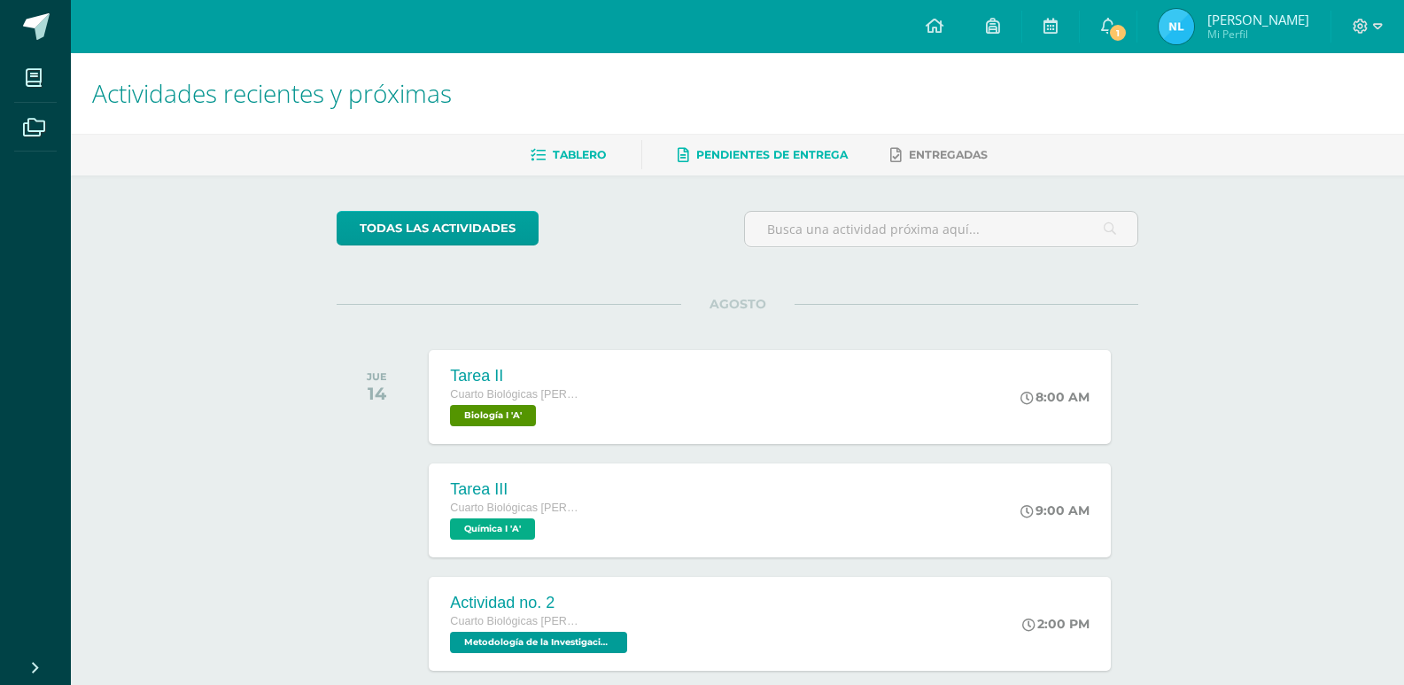
click at [750, 156] on span "Pendientes de entrega" at bounding box center [771, 154] width 151 height 13
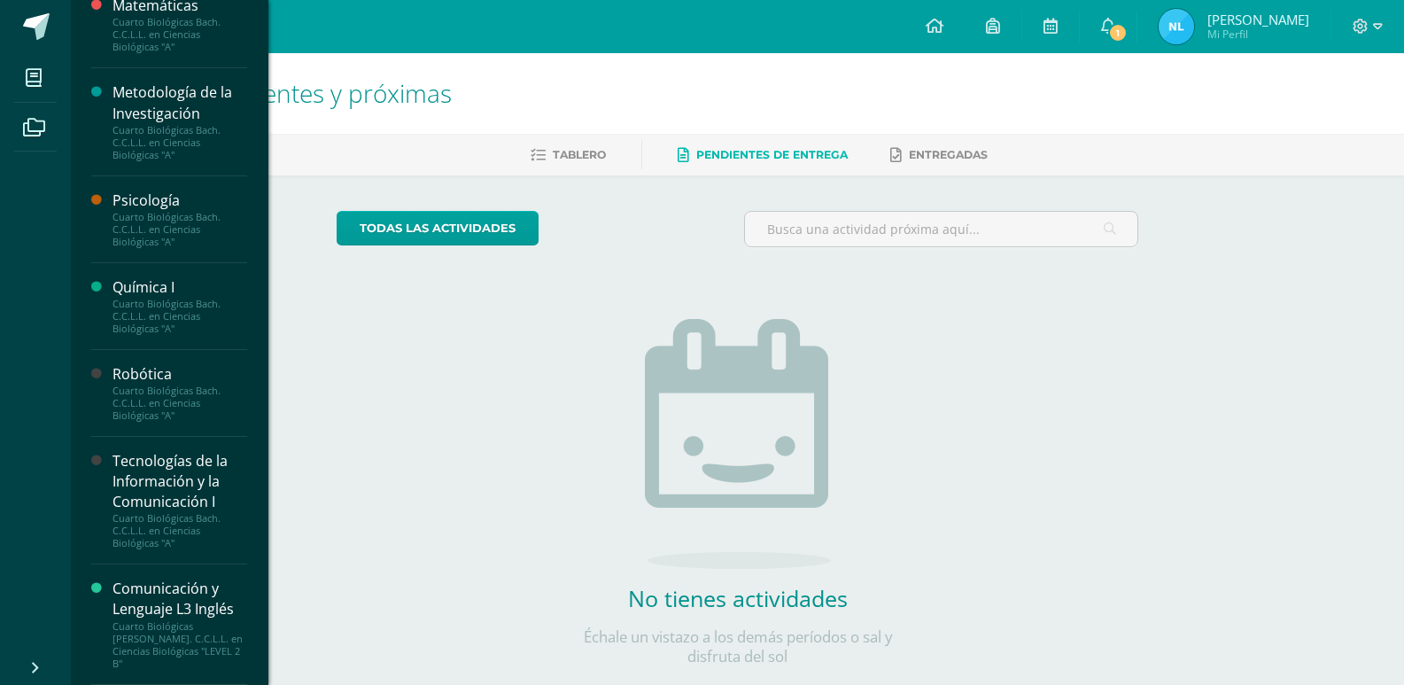
scroll to position [803, 0]
click at [166, 512] on div "Tecnologías de la Información y la Comunicación I" at bounding box center [179, 481] width 135 height 61
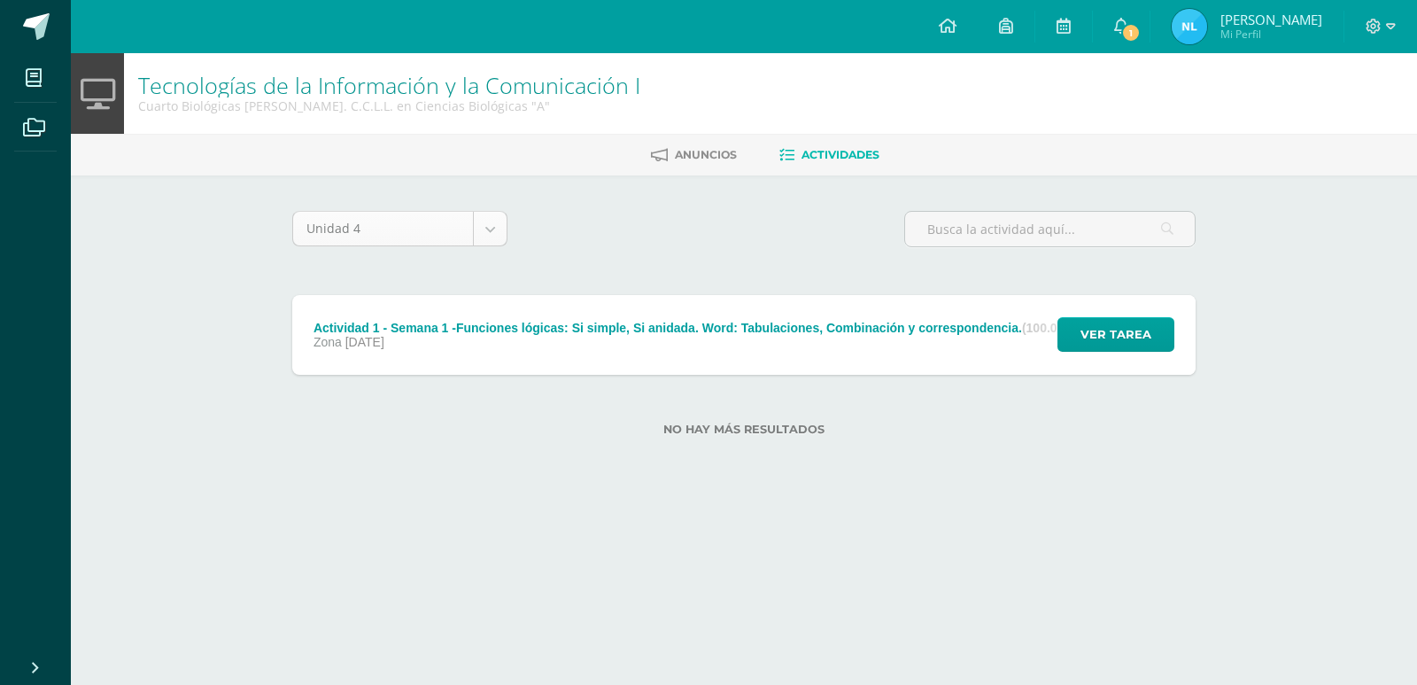
click at [432, 236] on body "Mis cursos Archivos Cerrar panel Administración Financiera Cuarto Biológicas [P…" at bounding box center [708, 246] width 1417 height 492
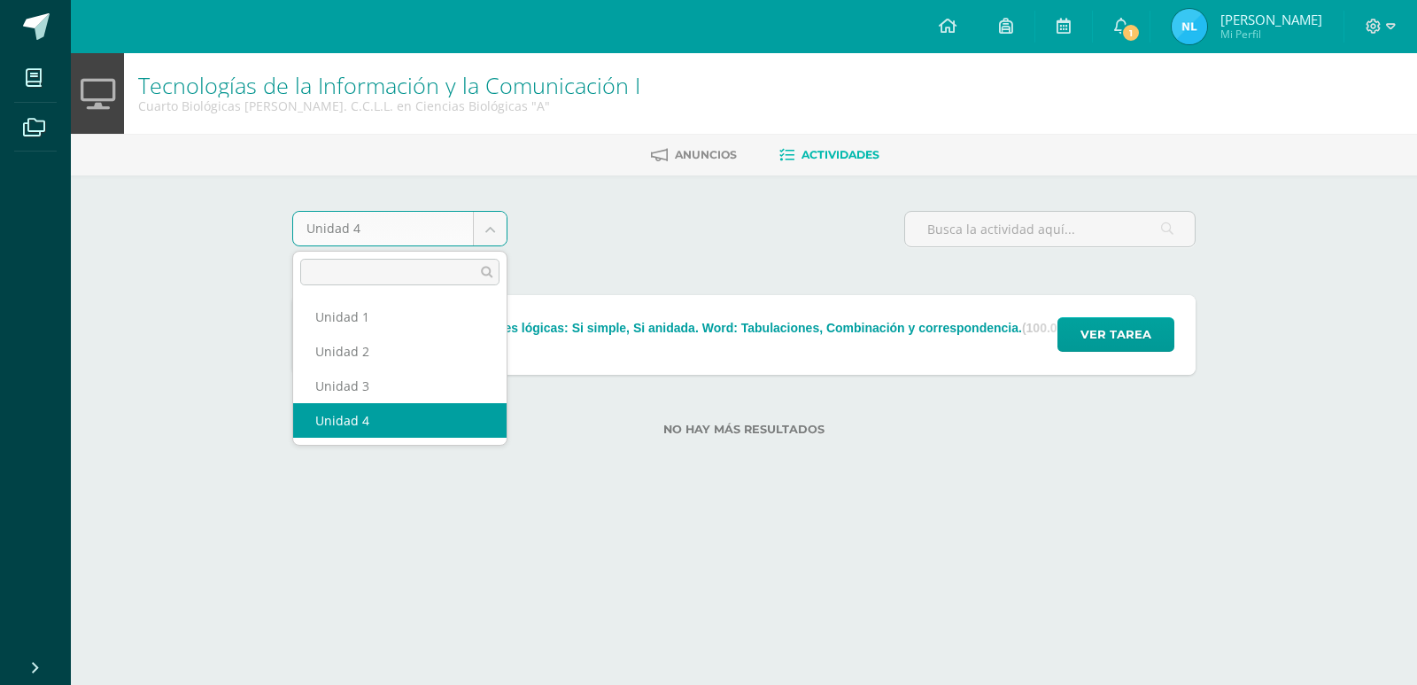
click at [335, 420] on div "No hay más resultados" at bounding box center [743, 416] width 903 height 82
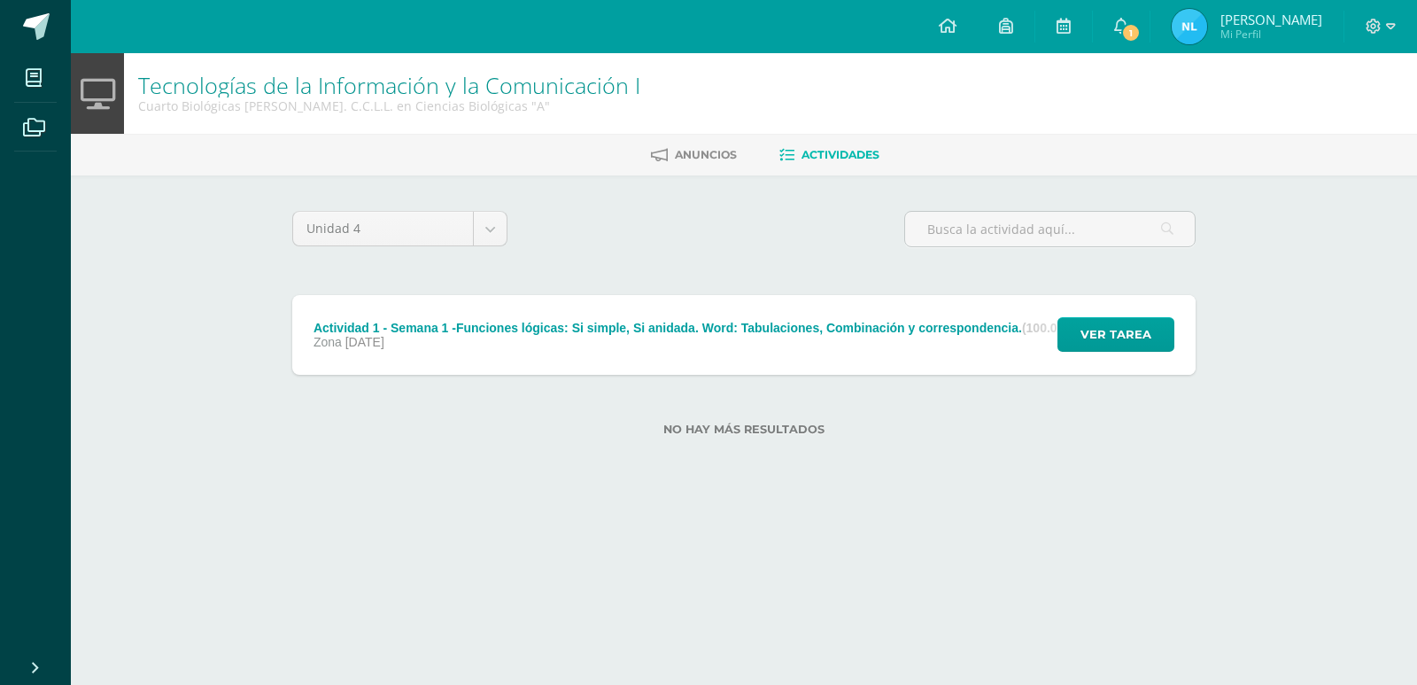
click at [1072, 430] on label "No hay más resultados" at bounding box center [743, 429] width 903 height 13
click at [1126, 344] on span "Ver tarea" at bounding box center [1116, 334] width 71 height 33
click at [1089, 339] on span "Ver tarea" at bounding box center [1116, 334] width 71 height 33
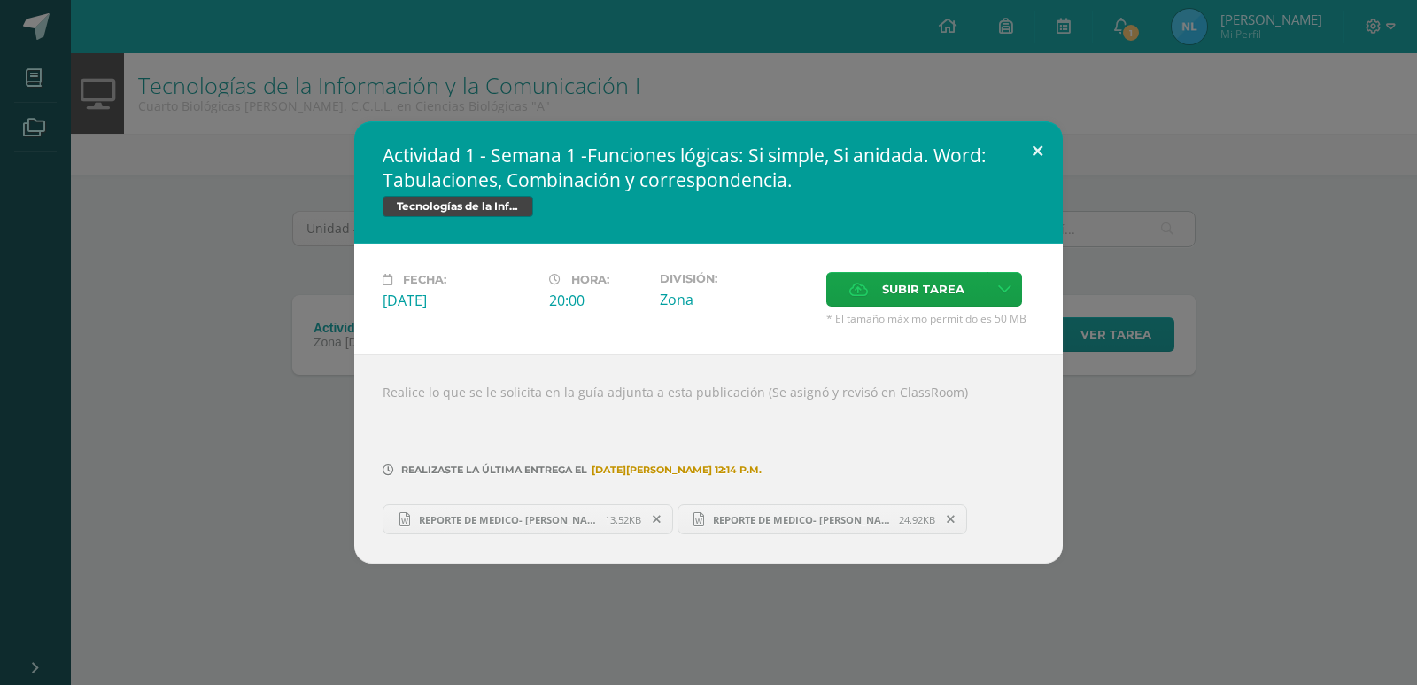
click at [1038, 163] on button at bounding box center [1037, 151] width 50 height 60
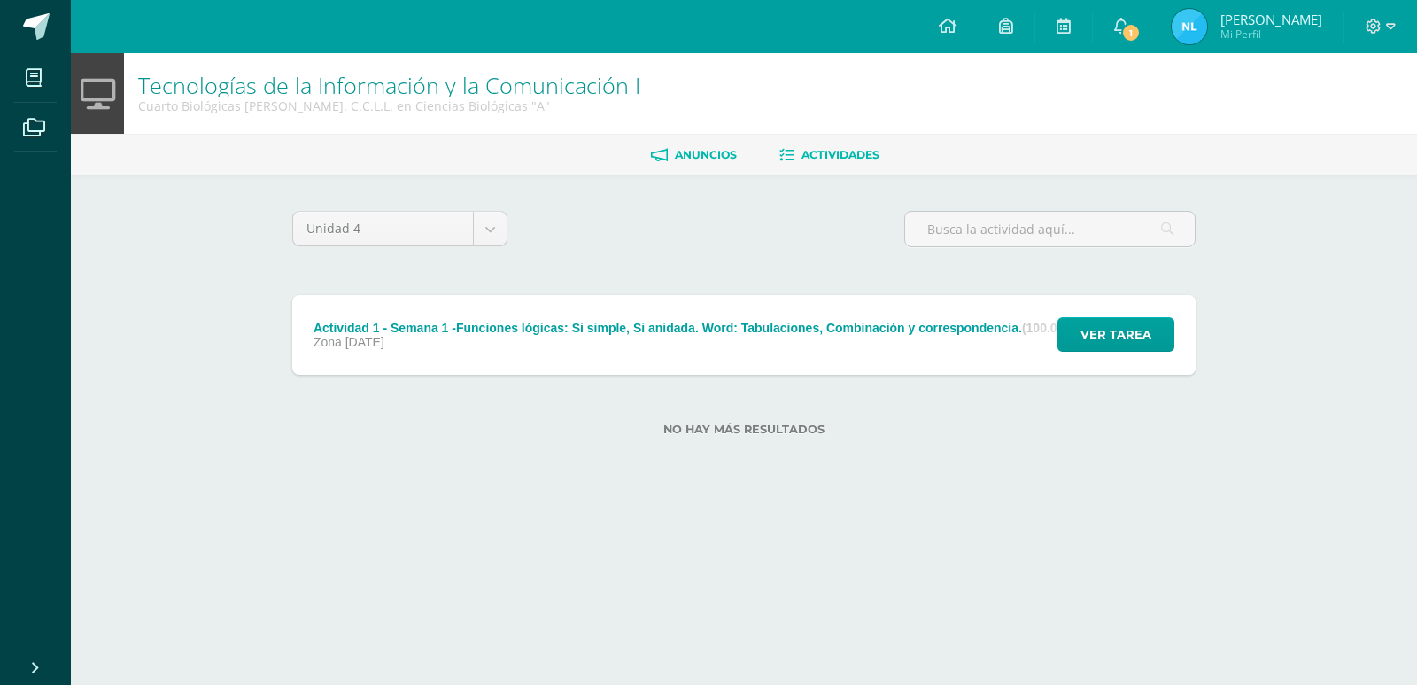
click at [734, 147] on link "Anuncios" at bounding box center [694, 155] width 86 height 28
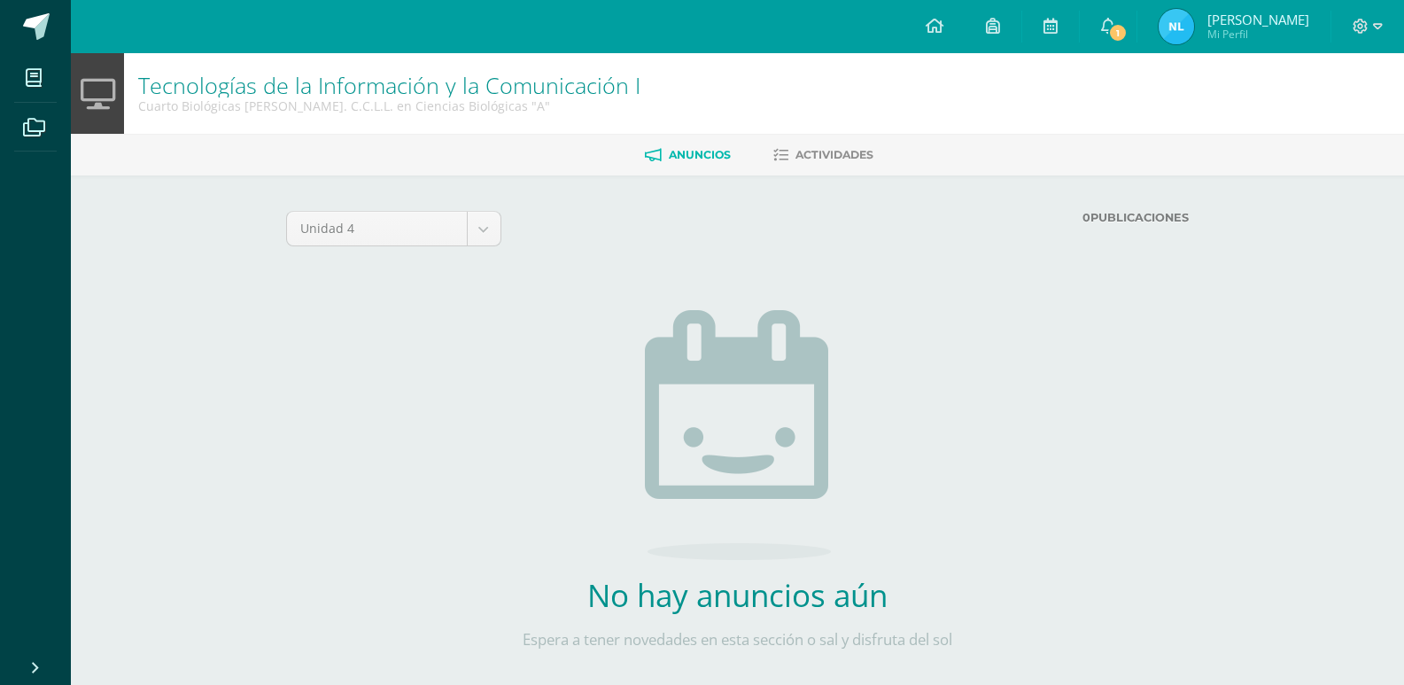
click at [821, 171] on div "Anuncios Actividades" at bounding box center [759, 155] width 1376 height 42
click at [818, 156] on span "Actividades" at bounding box center [834, 154] width 78 height 13
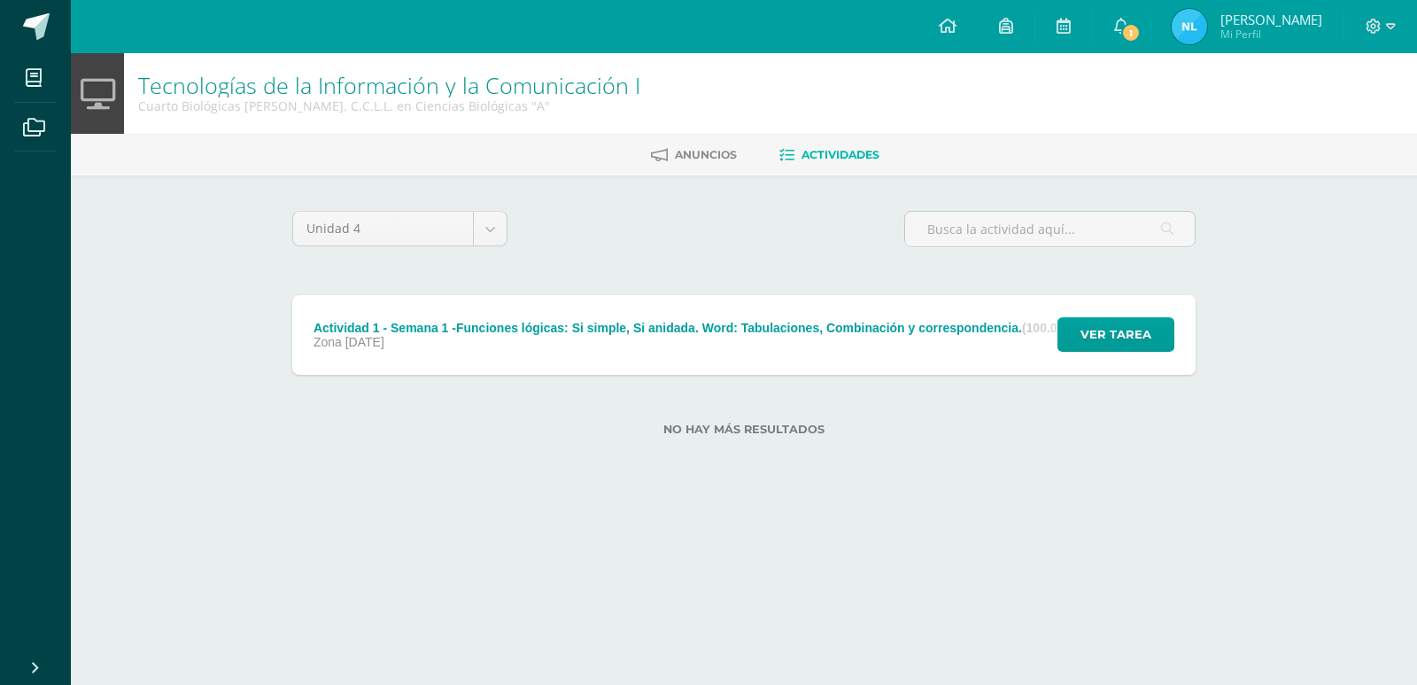
click at [774, 470] on div "Unidad 4 Unidad 1 Unidad 2 Unidad 3 Unidad 4 Actividad 1 - Semana 1 -Funciones …" at bounding box center [744, 333] width 974 height 317
click at [720, 476] on div "Unidad 4 Unidad 1 Unidad 2 Unidad 3 Unidad 4 Actividad 1 - Semana 1 -Funciones …" at bounding box center [744, 333] width 974 height 317
click at [712, 476] on div "Unidad 4 Unidad 1 Unidad 2 Unidad 3 Unidad 4 Actividad 1 - Semana 1 -Funciones …" at bounding box center [744, 333] width 974 height 317
click at [694, 390] on div "No hay más resultados" at bounding box center [743, 416] width 903 height 82
click at [494, 229] on body "Mis cursos Archivos Cerrar panel Administración Financiera Cuarto Biológicas [P…" at bounding box center [708, 246] width 1417 height 492
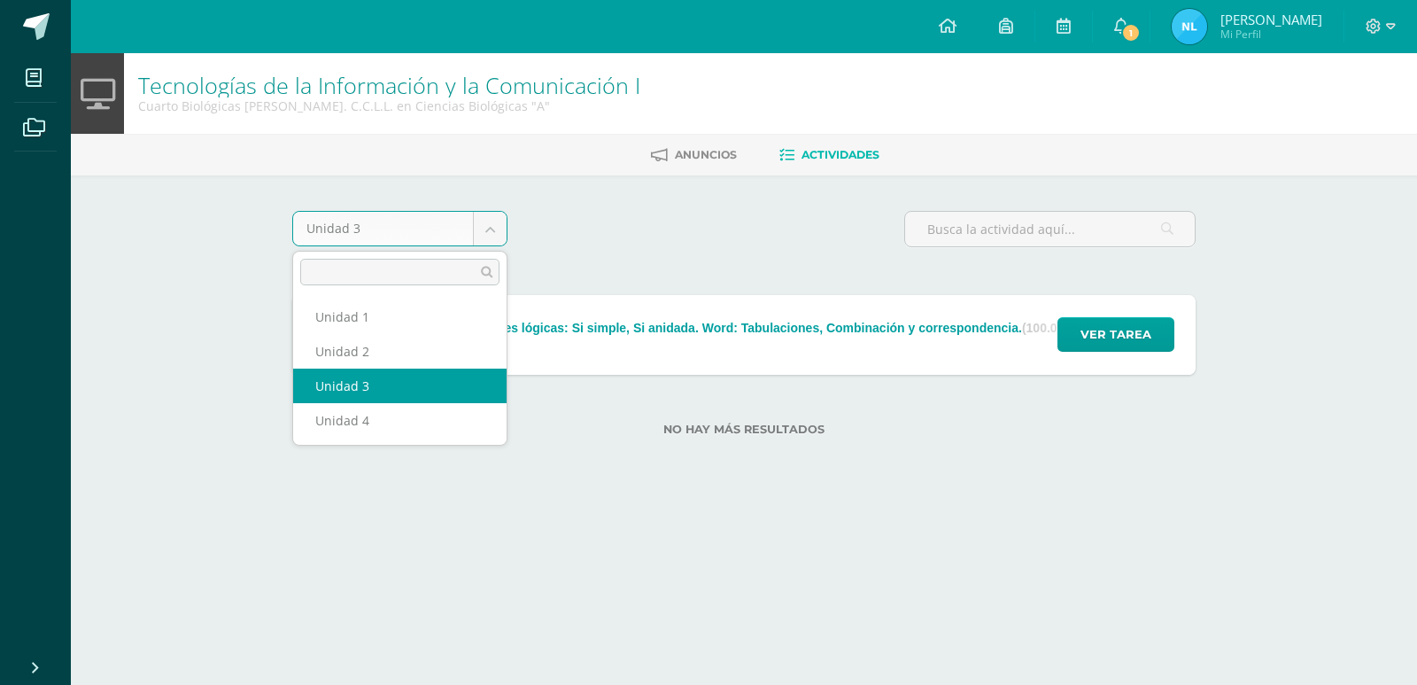
click at [486, 237] on body "Mis cursos Archivos Cerrar panel Administración Financiera Cuarto Biológicas [P…" at bounding box center [708, 246] width 1417 height 492
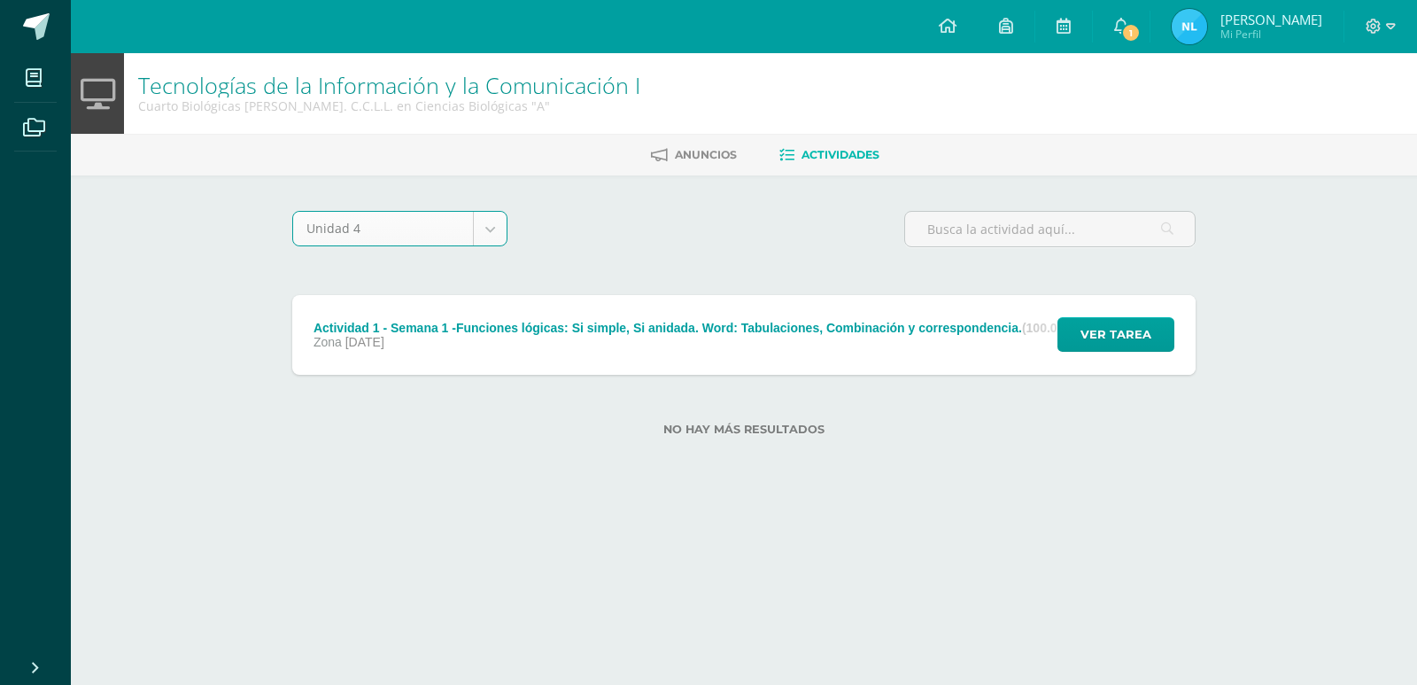
select select "Unidad 4"
click at [1071, 343] on button "Ver tarea" at bounding box center [1116, 334] width 117 height 35
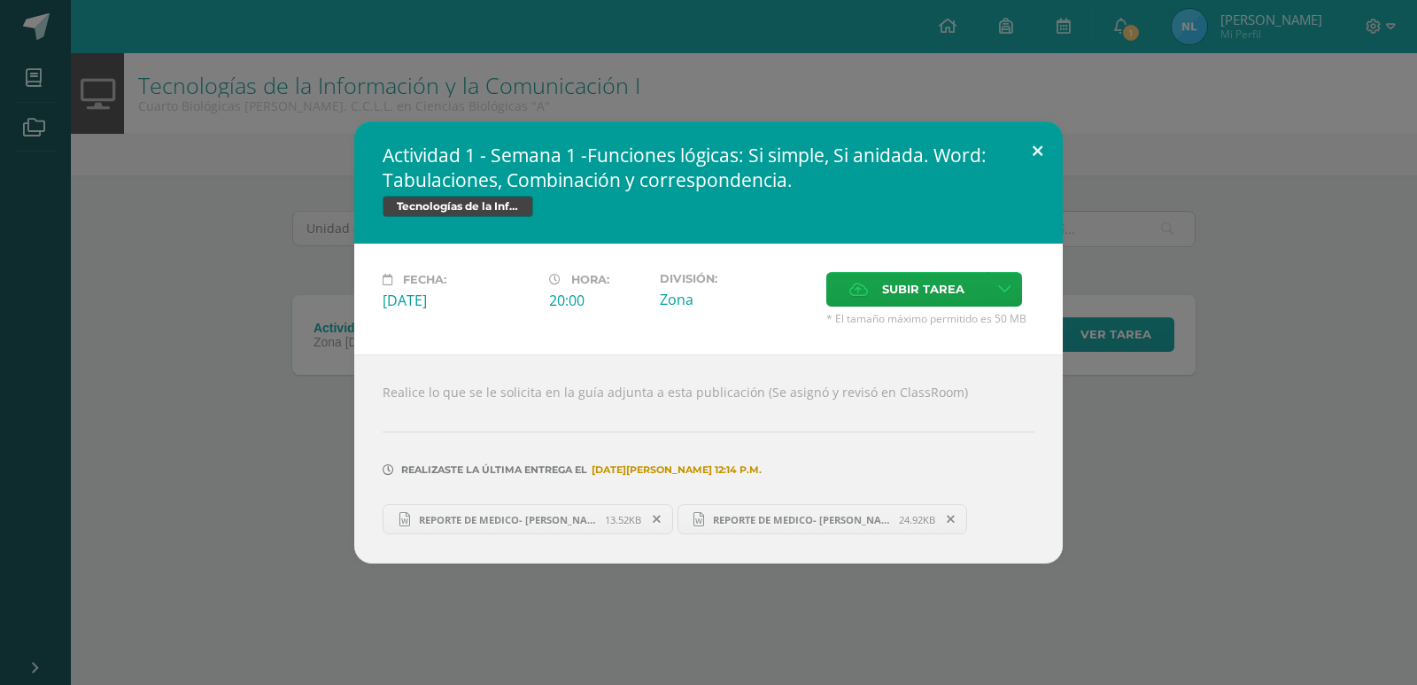
click at [1032, 143] on button at bounding box center [1037, 151] width 50 height 60
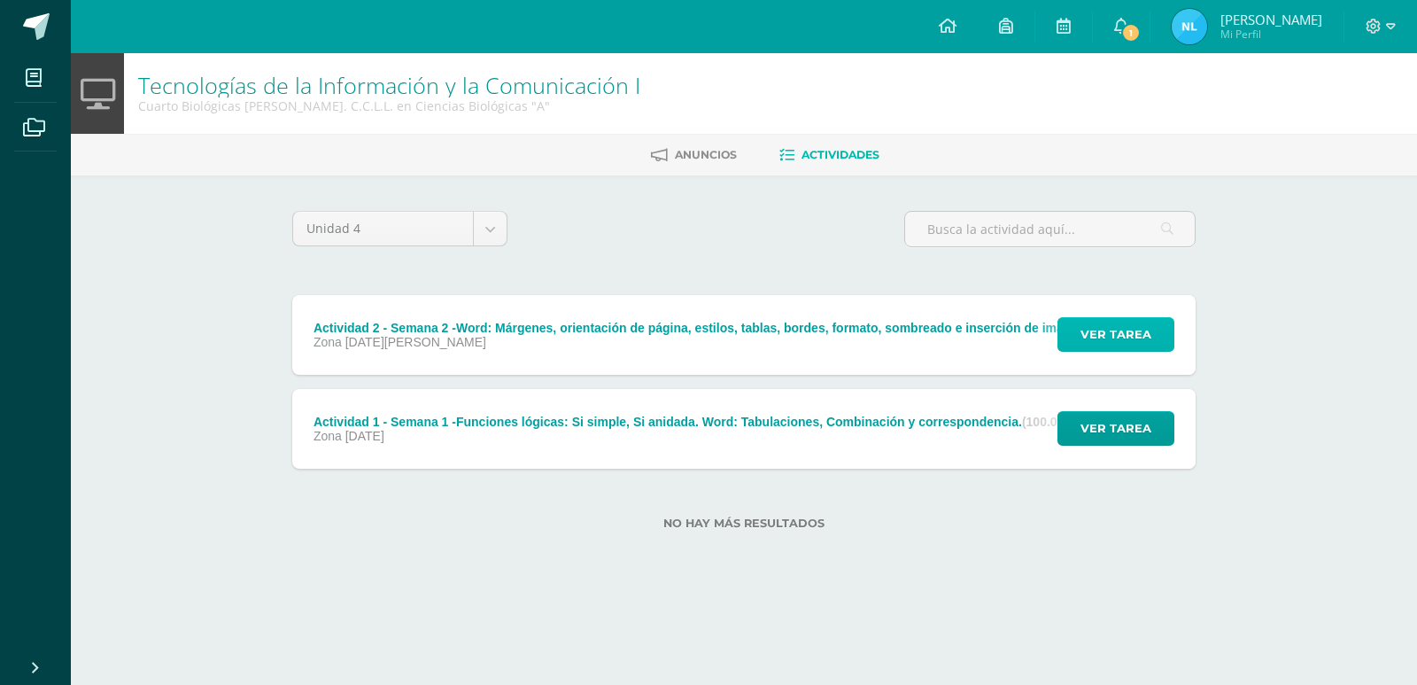
click at [1076, 341] on button "Ver tarea" at bounding box center [1116, 334] width 117 height 35
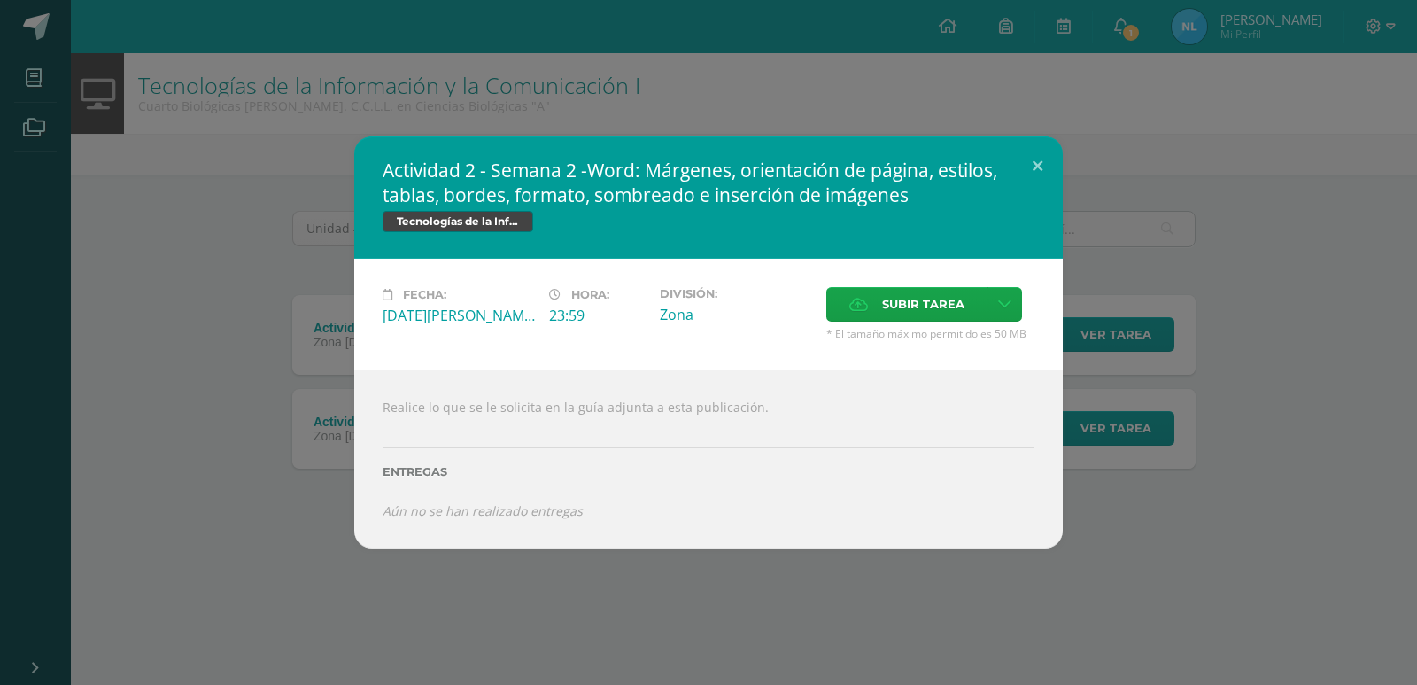
click at [503, 396] on div "Realice lo que se le solicita en la guía adjunta a esta publicación. Entregas A…" at bounding box center [708, 458] width 709 height 179
click at [994, 305] on link at bounding box center [1005, 304] width 35 height 35
click at [969, 312] on label "Subir tarea" at bounding box center [906, 304] width 161 height 35
click at [0, 0] on input "Subir tarea" at bounding box center [0, 0] width 0 height 0
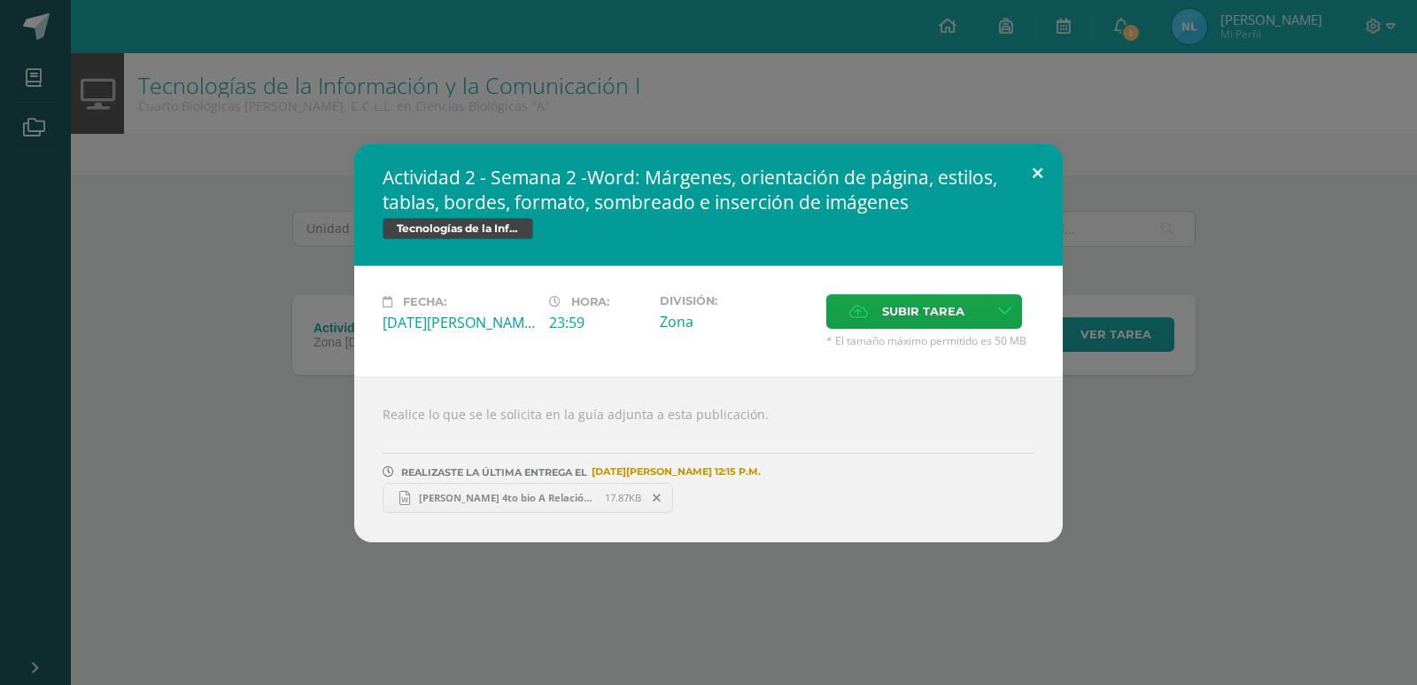
click at [1042, 164] on button at bounding box center [1037, 173] width 50 height 60
